Goal: Find contact information: Find contact information

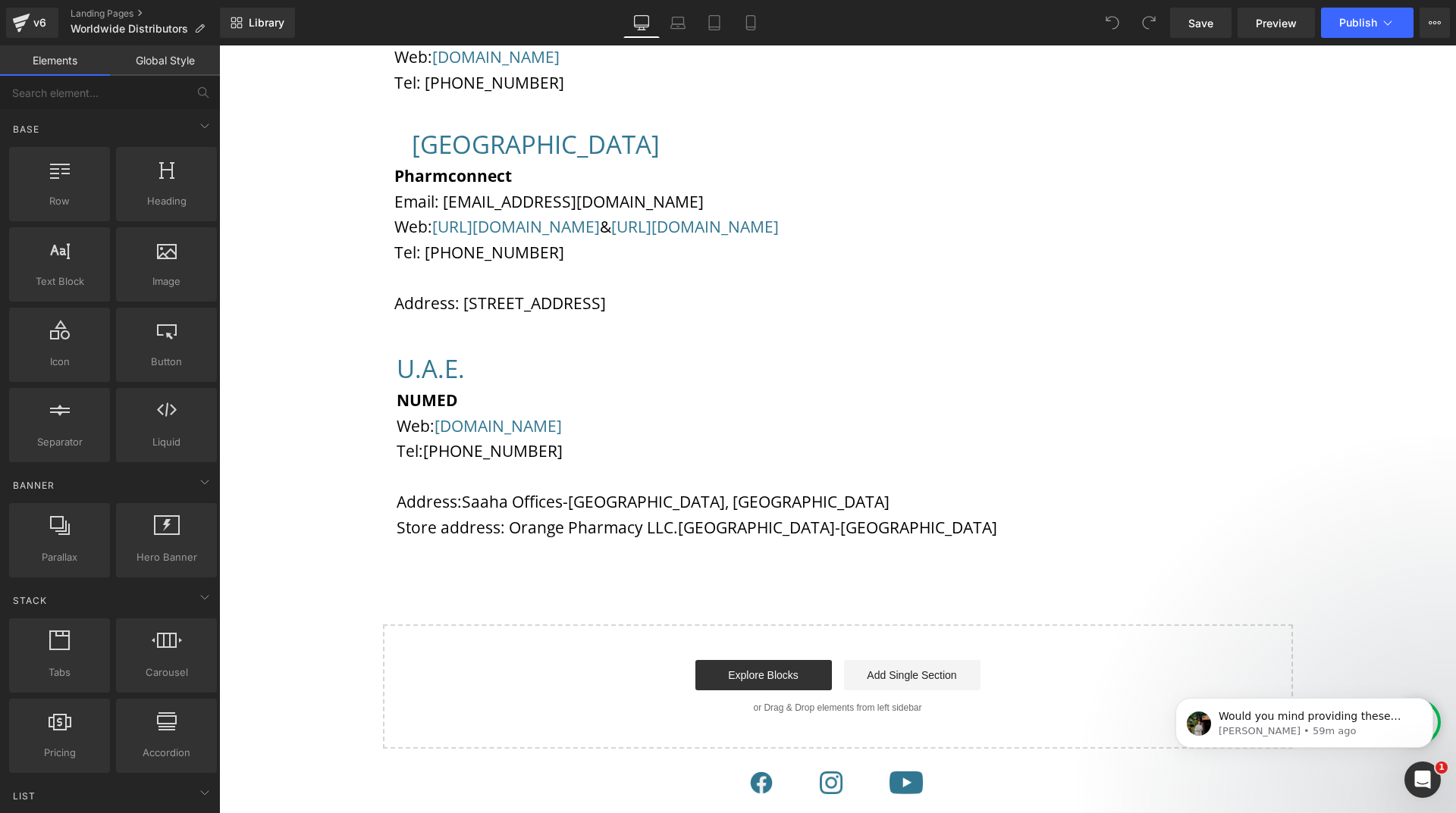
scroll to position [2198, 0]
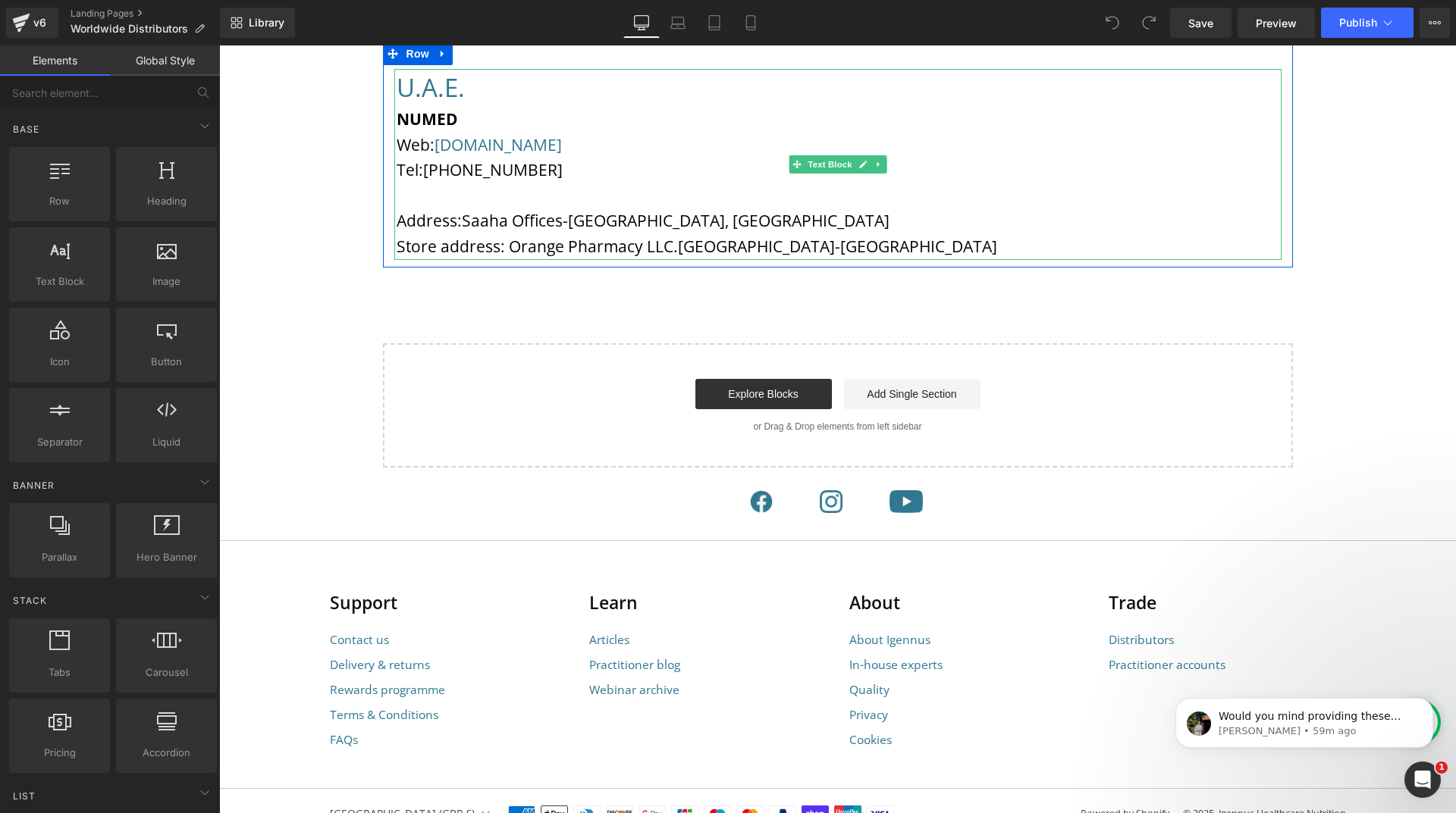
click at [456, 226] on p "Address:Saaha Offices-[GEOGRAPHIC_DATA], [GEOGRAPHIC_DATA]" at bounding box center [838, 221] width 885 height 26
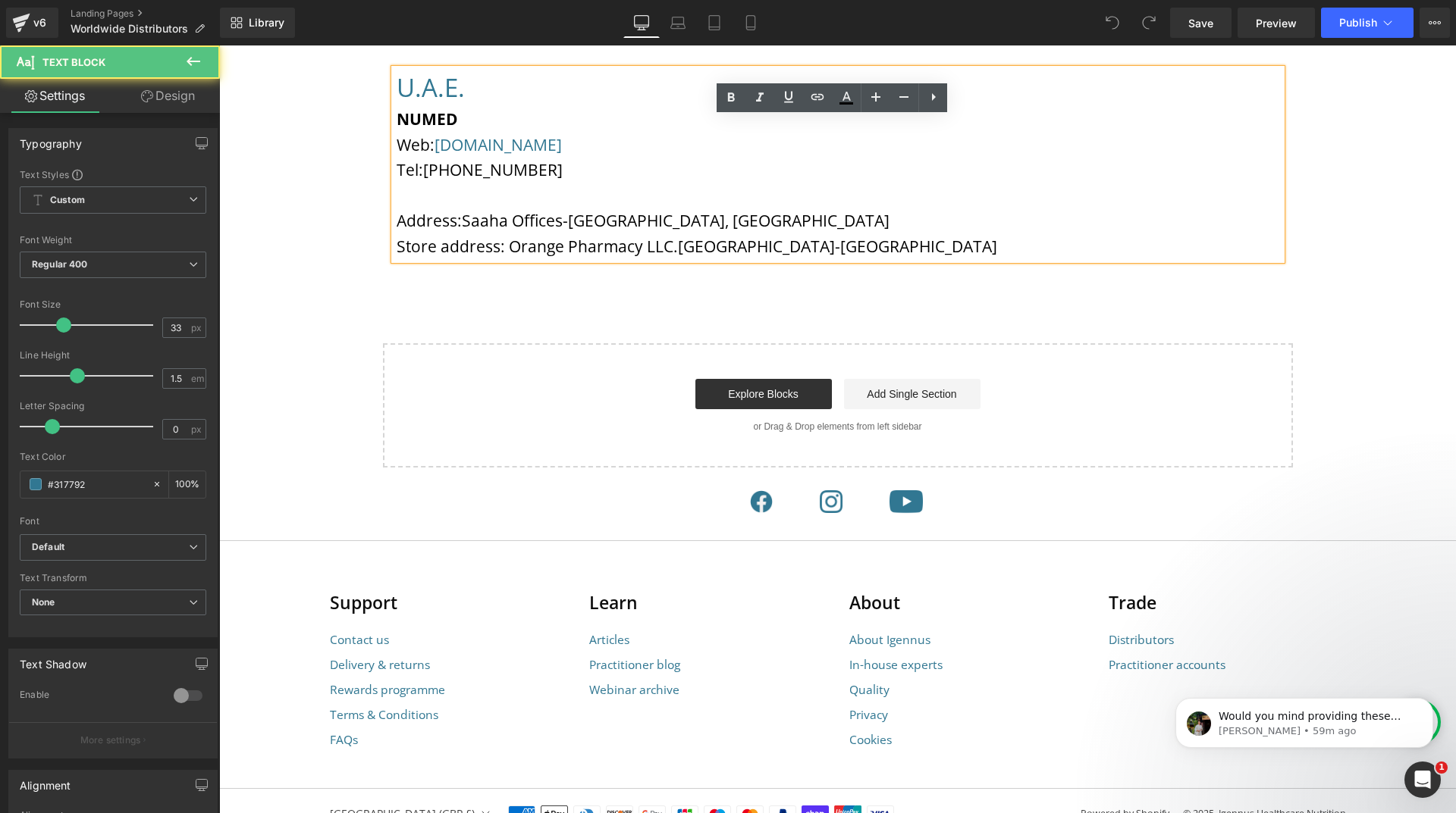
click at [456, 224] on p "Address:Saaha Offices-[GEOGRAPHIC_DATA], [GEOGRAPHIC_DATA]" at bounding box center [838, 221] width 885 height 26
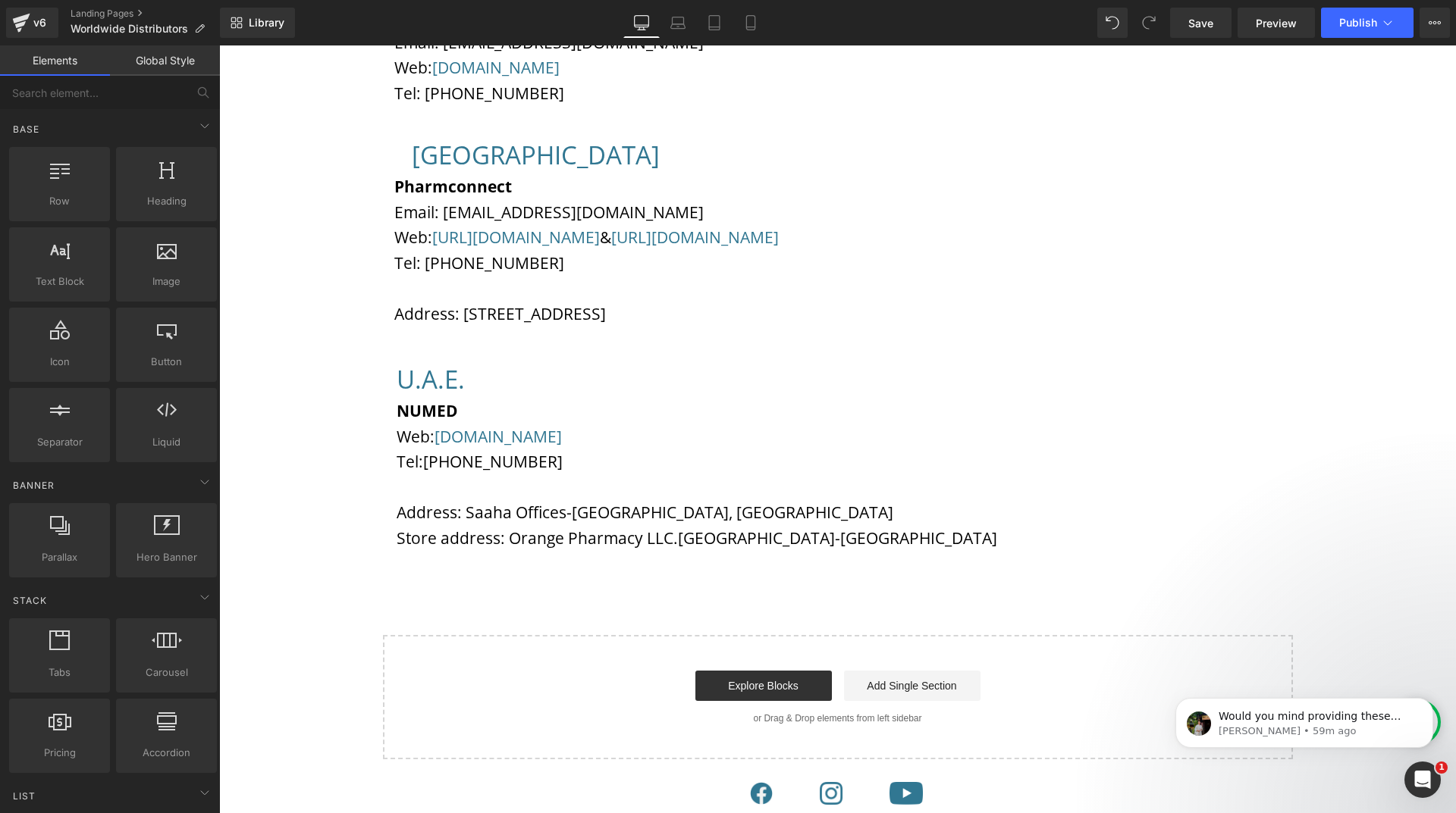
scroll to position [1895, 0]
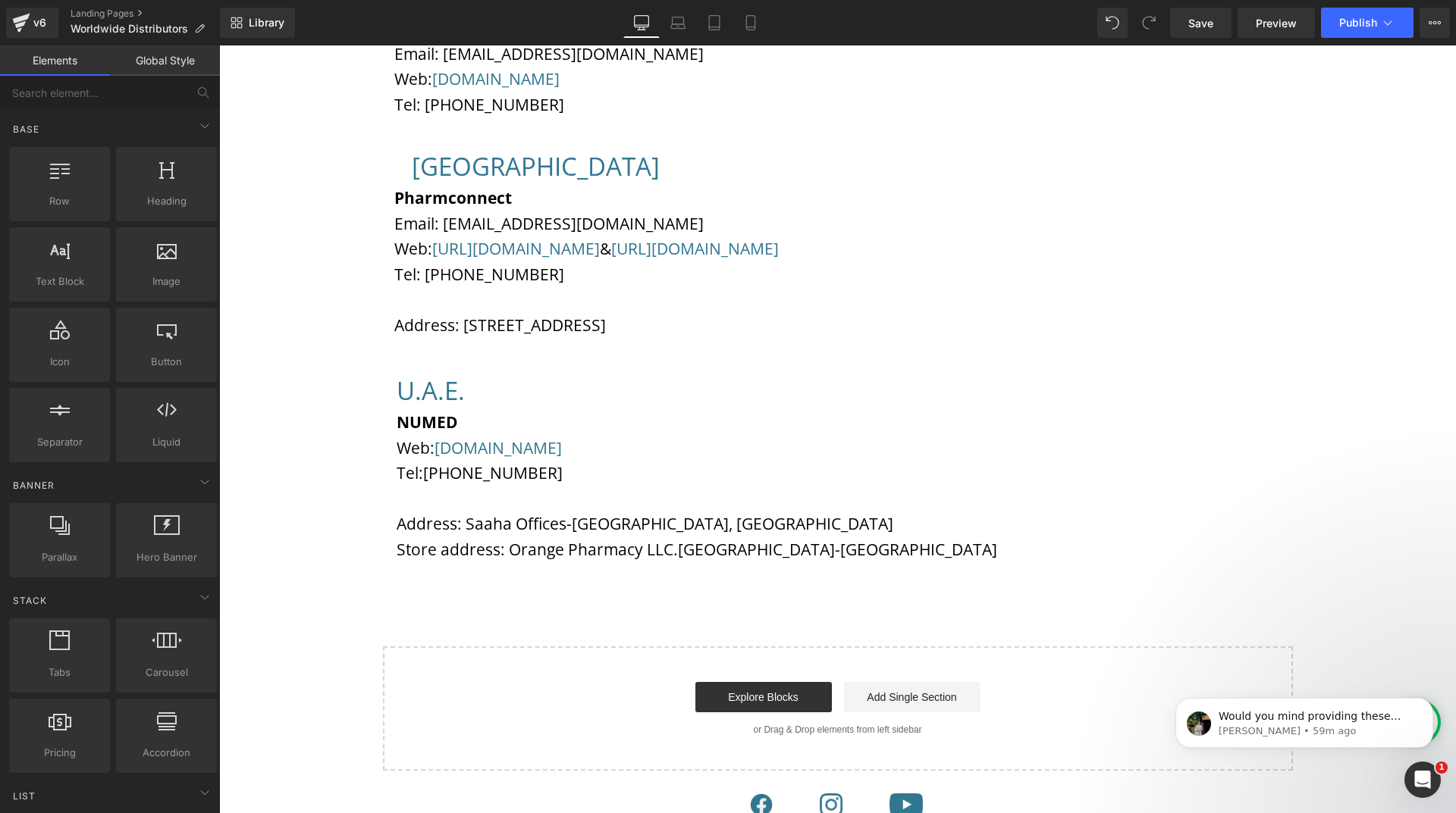
click at [613, 407] on h1 "U.A.E." at bounding box center [838, 391] width 885 height 38
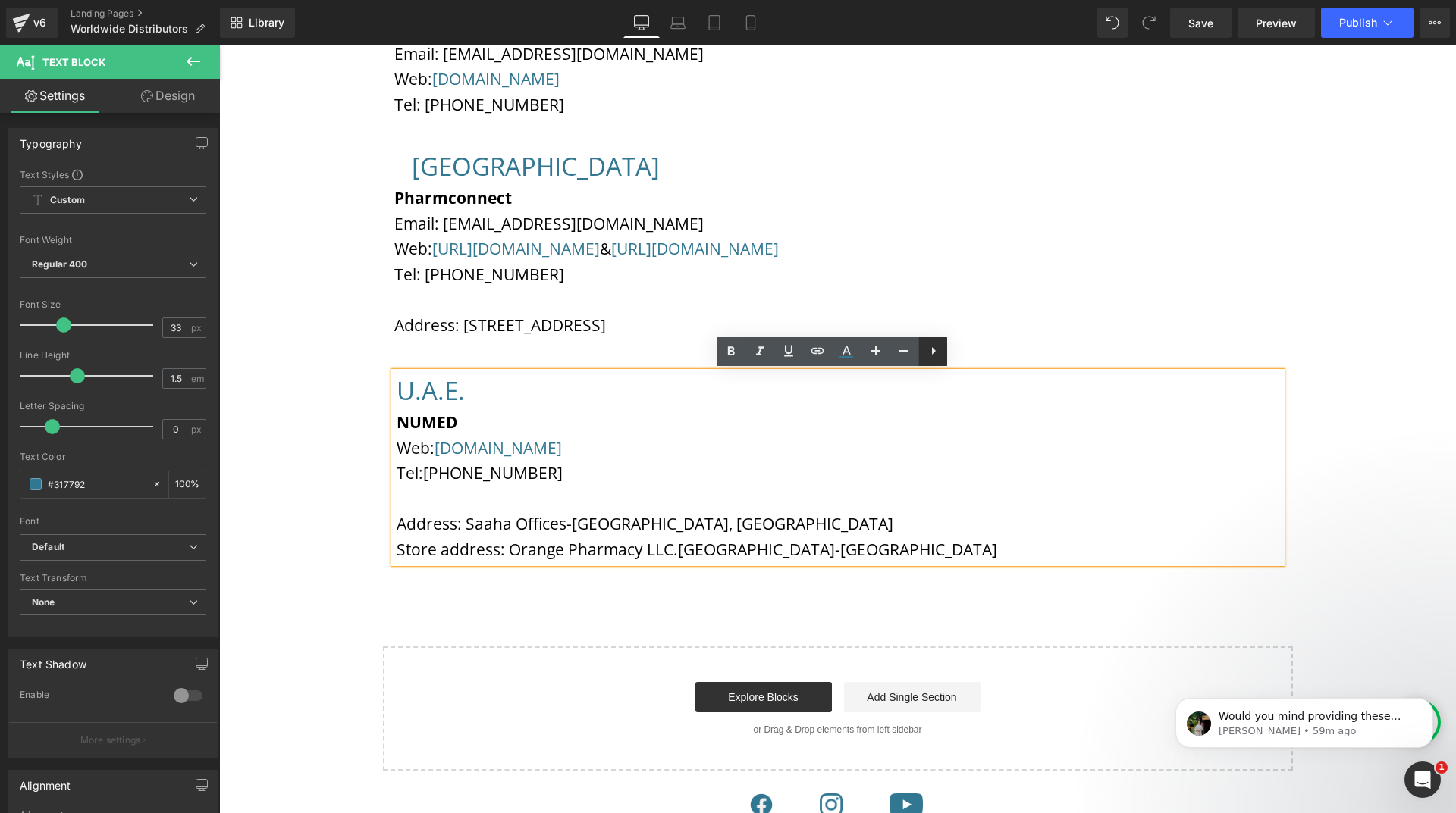
click at [929, 352] on icon at bounding box center [934, 351] width 19 height 19
click at [922, 472] on p "Tel: [PHONE_NUMBER]" at bounding box center [838, 474] width 885 height 26
click at [527, 429] on p "NUMED" at bounding box center [838, 423] width 885 height 26
